Goal: Transaction & Acquisition: Book appointment/travel/reservation

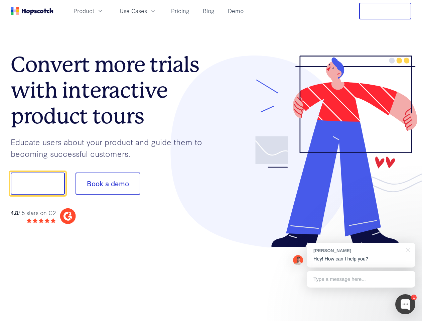
click at [211, 161] on div at bounding box center [311, 152] width 201 height 192
click at [94, 11] on span "Product" at bounding box center [84, 11] width 21 height 8
click at [147, 11] on span "Use Cases" at bounding box center [133, 11] width 27 height 8
click at [386, 11] on button "Free Trial" at bounding box center [385, 11] width 52 height 17
click at [37, 184] on button "Show me!" at bounding box center [38, 184] width 54 height 22
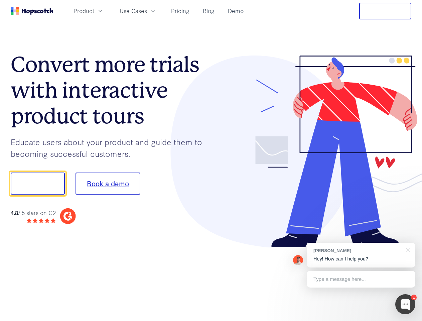
click at [108, 184] on button "Book a demo" at bounding box center [108, 184] width 65 height 22
click at [406, 304] on div at bounding box center [406, 304] width 20 height 20
click at [361, 255] on div "[PERSON_NAME] Hey! How can I help you?" at bounding box center [361, 255] width 109 height 25
click at [407, 249] on div at bounding box center [352, 182] width 125 height 223
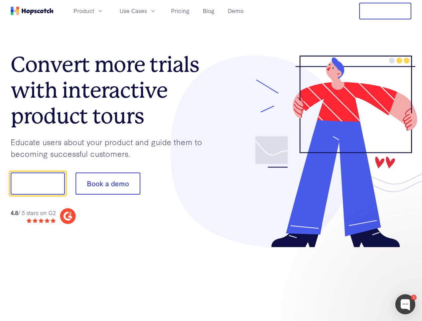
click at [361, 279] on div at bounding box center [352, 182] width 125 height 223
